Goal: Task Accomplishment & Management: Use online tool/utility

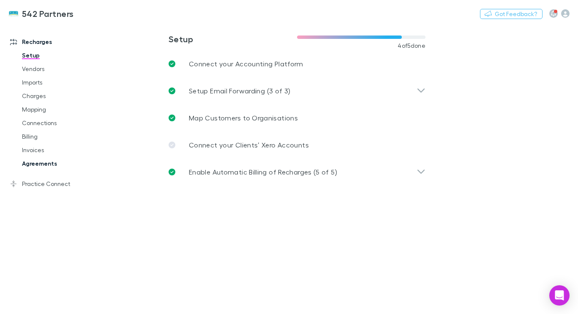
click at [47, 164] on link "Agreements" at bounding box center [61, 164] width 95 height 14
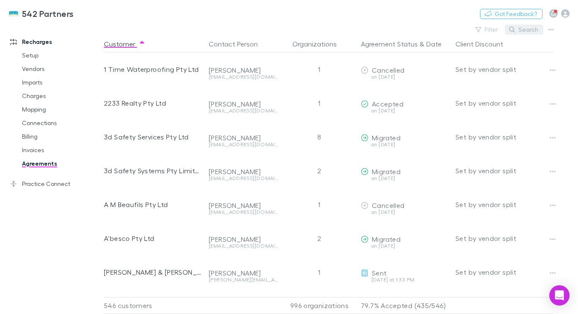
click at [529, 32] on button "Search" at bounding box center [524, 30] width 38 height 10
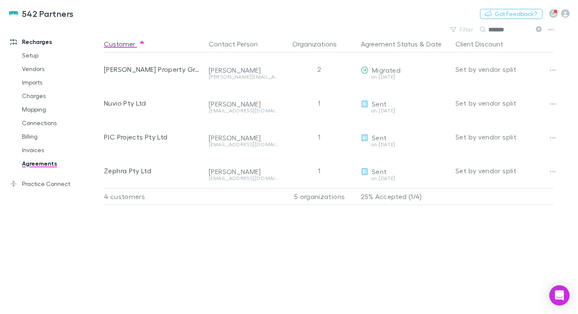
type input "*******"
